Goal: Information Seeking & Learning: Check status

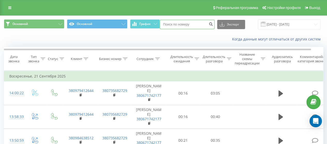
click at [193, 27] on input at bounding box center [187, 24] width 55 height 9
paste input "380674407409"
type input "380674407409"
click at [210, 23] on icon "submit" at bounding box center [211, 23] width 4 height 3
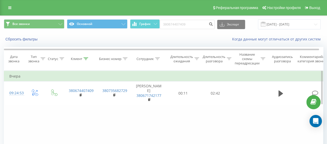
click at [61, 119] on div "Фильтровать по условию Равно Введите значение Отмена OK Фильтровать по условию …" at bounding box center [163, 129] width 319 height 116
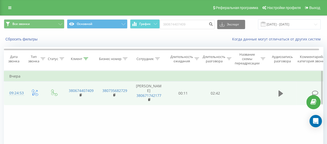
click at [277, 91] on button at bounding box center [281, 94] width 8 height 8
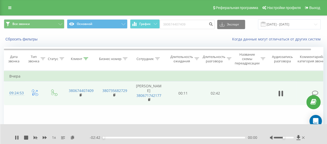
click at [283, 136] on div at bounding box center [288, 137] width 36 height 5
drag, startPoint x: 284, startPoint y: 138, endPoint x: 298, endPoint y: 138, distance: 14.2
click at [298, 138] on div at bounding box center [288, 137] width 36 height 5
click at [167, 137] on div "00:02" at bounding box center [174, 138] width 142 height 2
click at [194, 138] on div "01:15" at bounding box center [174, 138] width 142 height 2
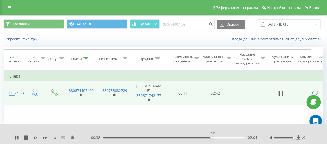
click at [211, 138] on div "02:04" at bounding box center [174, 138] width 142 height 2
click at [19, 139] on div "1 x" at bounding box center [52, 137] width 75 height 5
click at [16, 138] on icon at bounding box center [15, 138] width 1 height 4
click at [286, 27] on input "23.06.2025 - 23.09.2025" at bounding box center [289, 24] width 63 height 10
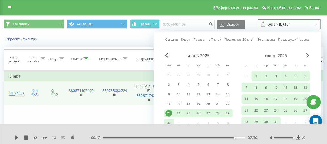
click at [309, 25] on input "23.06.2025 - 23.09.2025" at bounding box center [289, 24] width 63 height 10
click at [306, 56] on span "Next Month" at bounding box center [307, 55] width 3 height 5
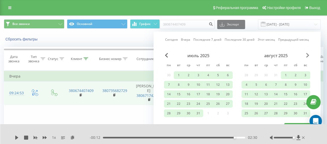
click at [306, 56] on span "Next Month" at bounding box center [307, 55] width 3 height 5
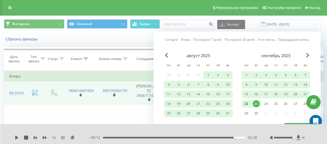
click at [246, 103] on div "22" at bounding box center [246, 104] width 7 height 7
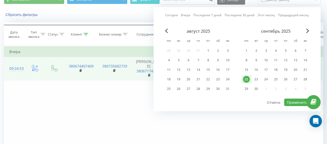
scroll to position [52, 0]
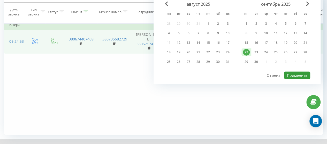
click at [296, 76] on button "Применить" at bounding box center [297, 75] width 26 height 7
type input "22.09.2025 - 22.09.2025"
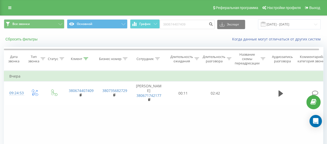
click at [29, 41] on button "Сбросить фильтры" at bounding box center [22, 39] width 36 height 5
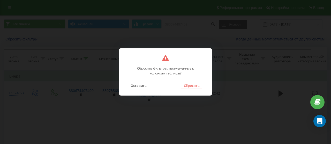
click at [188, 86] on button "Сбросить" at bounding box center [191, 85] width 21 height 7
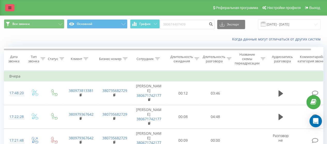
click at [6, 4] on link at bounding box center [9, 7] width 9 height 7
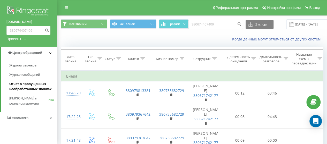
click at [34, 88] on span "Отчет о пропущенных необработанных звонках" at bounding box center [31, 87] width 45 height 10
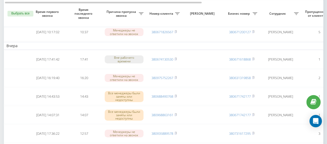
scroll to position [52, 0]
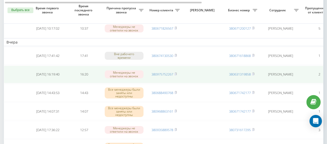
drag, startPoint x: 166, startPoint y: 75, endPoint x: 189, endPoint y: 80, distance: 23.4
click at [189, 80] on td at bounding box center [202, 75] width 41 height 18
click at [176, 74] on rect at bounding box center [175, 74] width 2 height 2
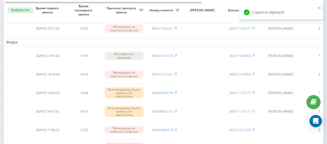
click at [23, 43] on td "Вчера" at bounding box center [262, 42] width 517 height 8
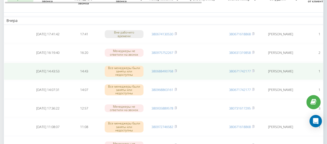
scroll to position [78, 0]
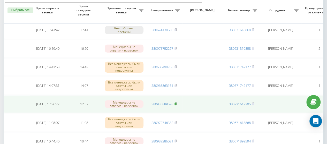
click at [175, 103] on icon at bounding box center [175, 104] width 2 height 3
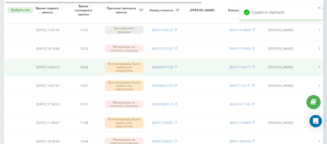
click at [17, 70] on td at bounding box center [17, 68] width 26 height 18
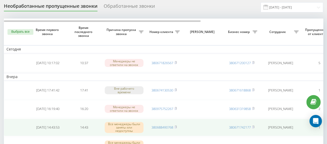
scroll to position [0, 0]
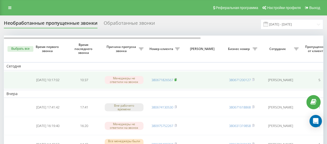
click at [176, 80] on rect at bounding box center [175, 80] width 2 height 2
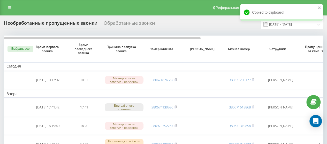
click at [50, 59] on th "Время первого звонка" at bounding box center [48, 49] width 36 height 27
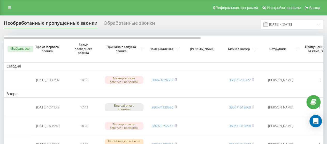
click at [129, 26] on div "Обработанные звонки" at bounding box center [129, 24] width 51 height 8
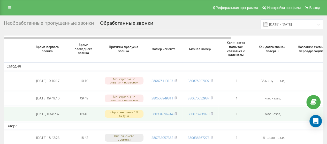
click at [131, 110] on div "Сброшен ранее 10 секунд" at bounding box center [124, 114] width 39 height 8
drag, startPoint x: 131, startPoint y: 109, endPoint x: 120, endPoint y: 109, distance: 10.3
click at [120, 110] on div "Сброшен ранее 10 секунд" at bounding box center [124, 114] width 39 height 8
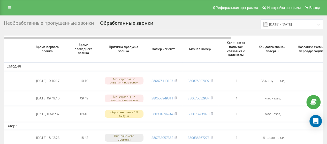
click at [75, 28] on div "Необработанные пропущенные звонки" at bounding box center [49, 24] width 90 height 8
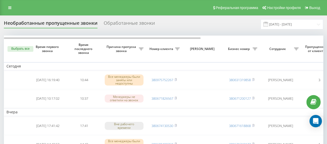
click at [131, 21] on div "Обработанные звонки" at bounding box center [129, 24] width 51 height 8
